Goal: Transaction & Acquisition: Obtain resource

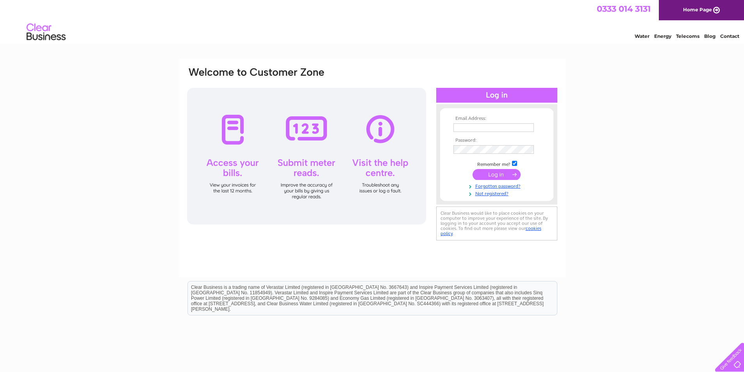
type input "santamaria@accurise.net"
click at [496, 175] on input "submit" at bounding box center [497, 174] width 48 height 11
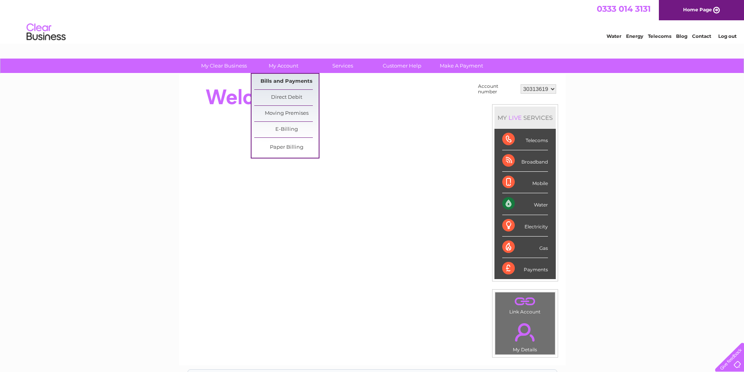
click at [282, 80] on link "Bills and Payments" at bounding box center [286, 82] width 64 height 16
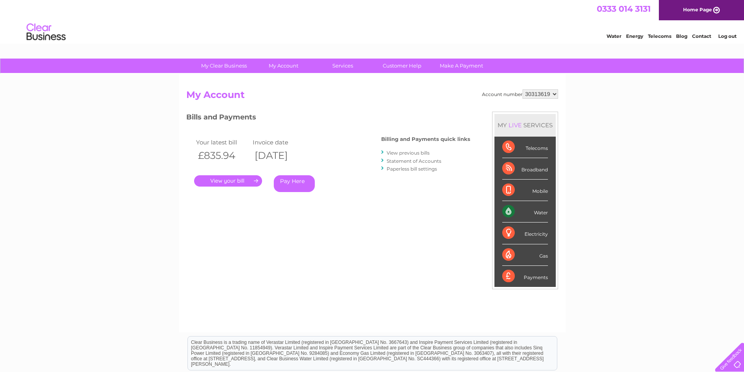
click at [416, 153] on link "View previous bills" at bounding box center [408, 153] width 43 height 6
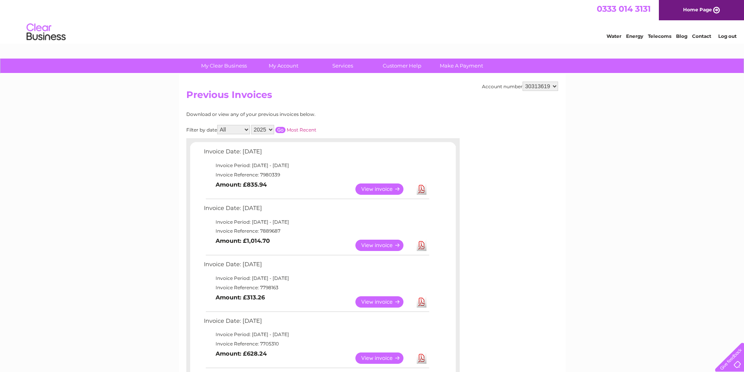
click at [370, 188] on link "View" at bounding box center [383, 189] width 57 height 11
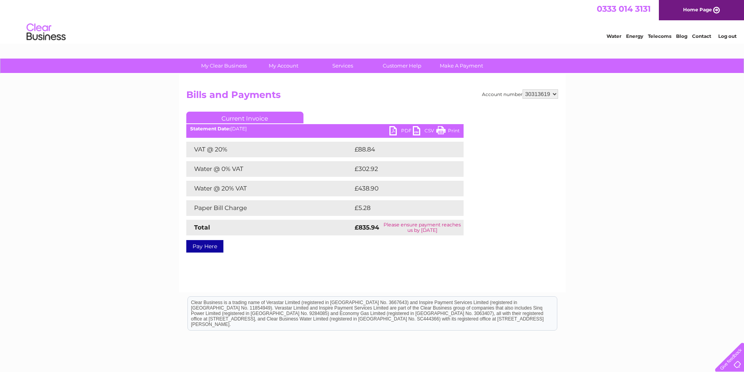
click at [395, 132] on link "PDF" at bounding box center [400, 131] width 23 height 11
